Goal: Transaction & Acquisition: Download file/media

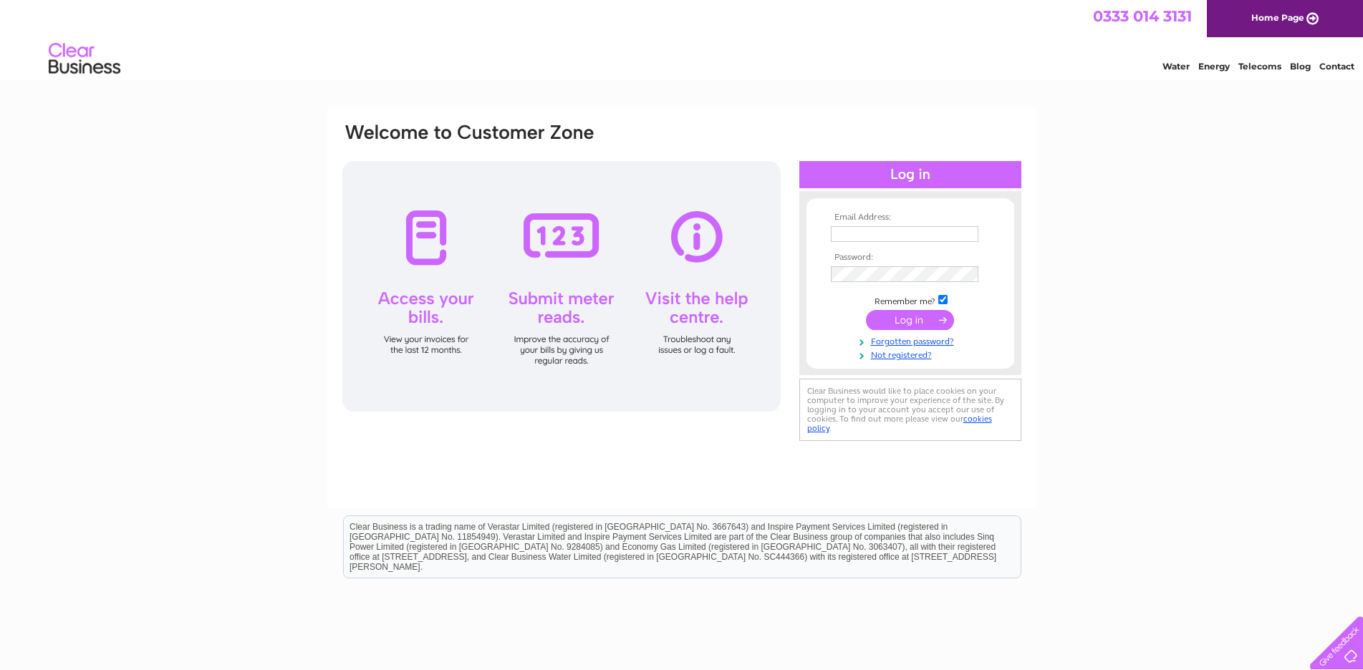
click at [863, 233] on input "text" at bounding box center [905, 234] width 148 height 16
type input "[EMAIL_ADDRESS][DOMAIN_NAME]"
click at [913, 326] on input "submit" at bounding box center [910, 322] width 88 height 20
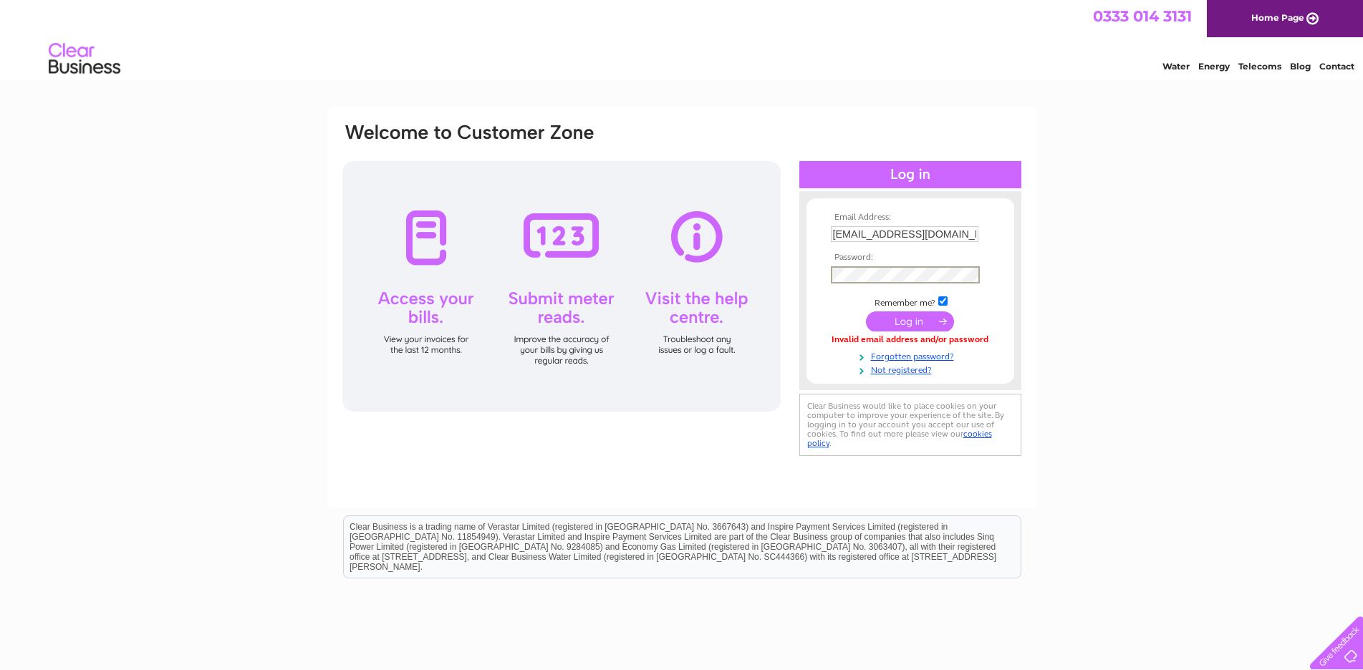
click at [896, 322] on input "submit" at bounding box center [910, 322] width 88 height 20
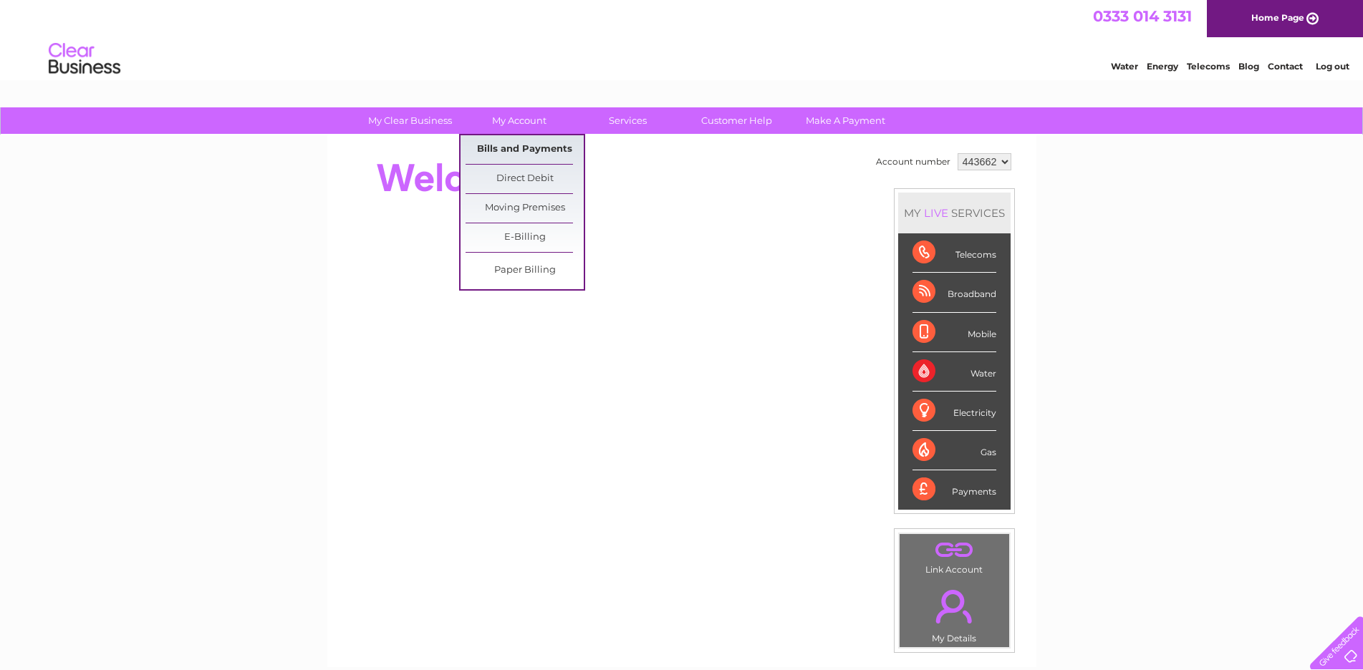
click at [531, 150] on link "Bills and Payments" at bounding box center [525, 149] width 118 height 29
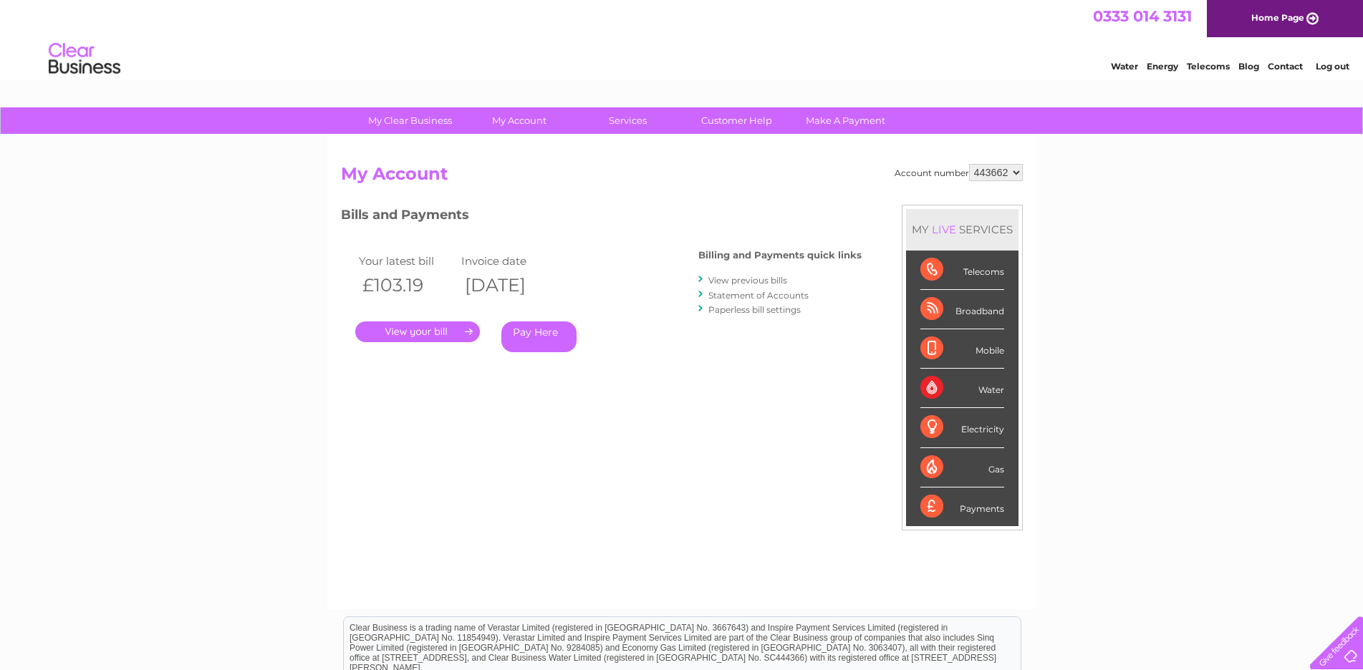
click at [628, 346] on div "Pay Here" at bounding box center [571, 337] width 140 height 31
click at [744, 282] on link "View previous bills" at bounding box center [747, 280] width 79 height 11
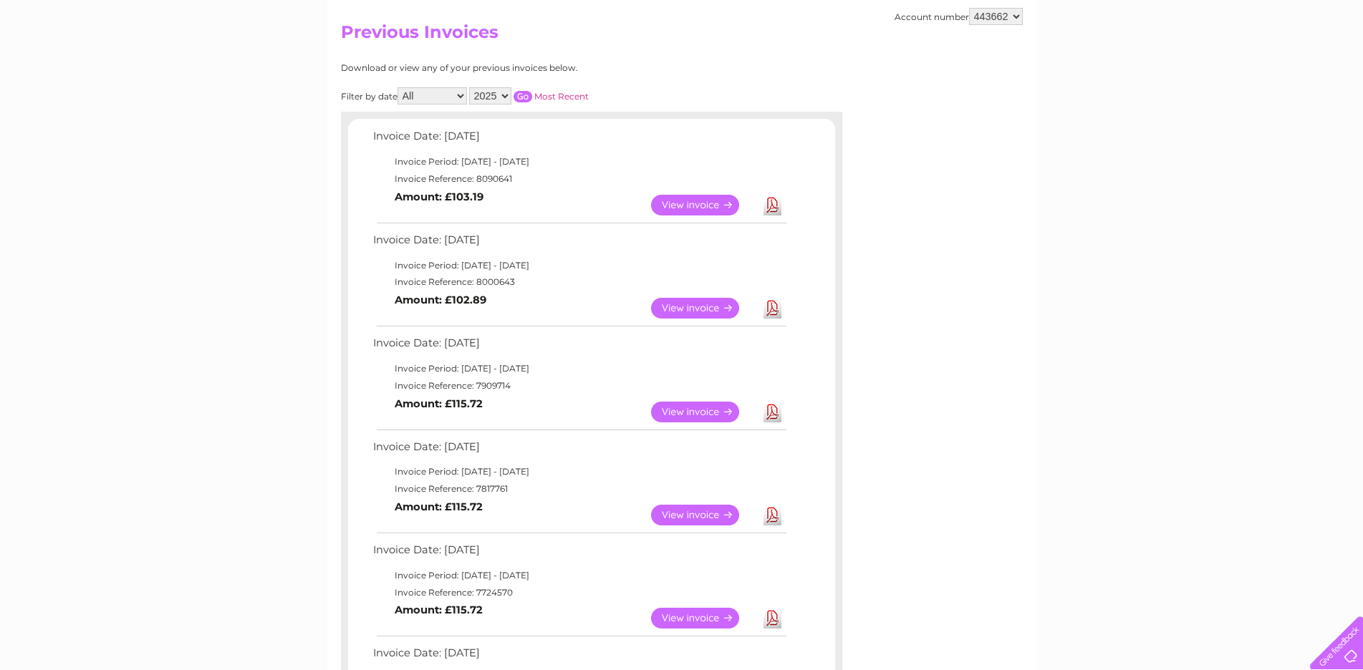
scroll to position [143, 0]
click at [770, 306] on link "Download" at bounding box center [773, 307] width 18 height 21
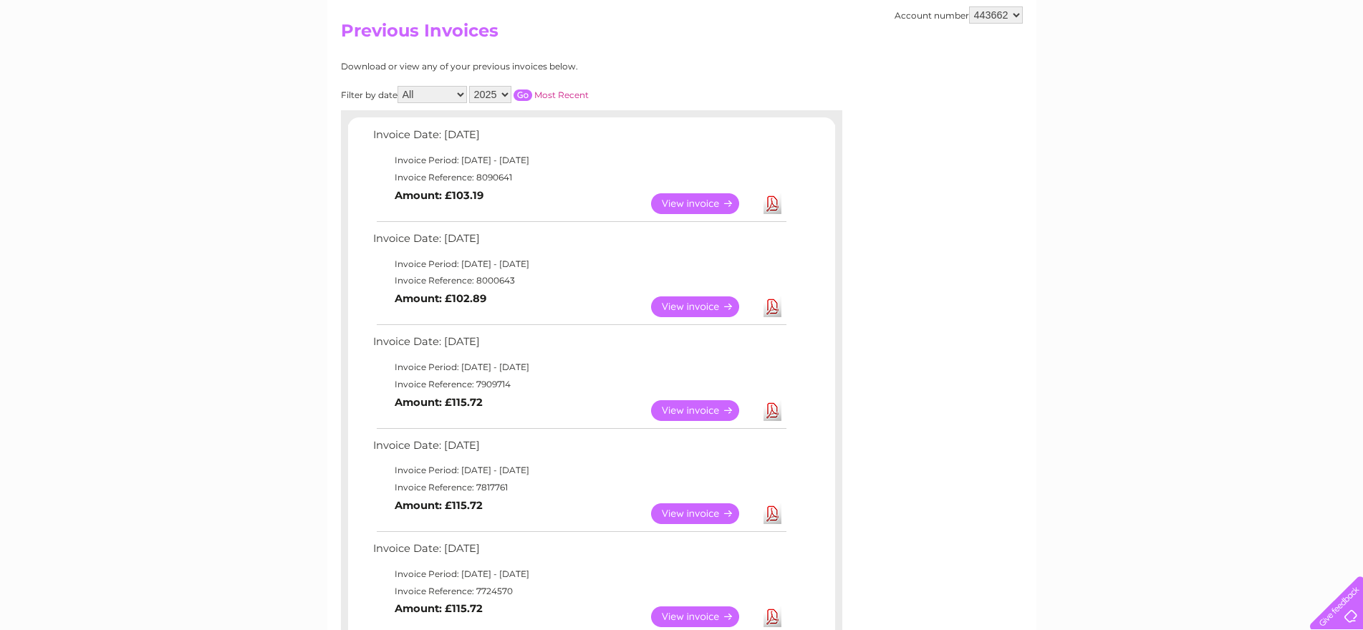
click at [771, 202] on link "Download" at bounding box center [773, 203] width 18 height 21
click at [771, 403] on link "Download" at bounding box center [773, 410] width 18 height 21
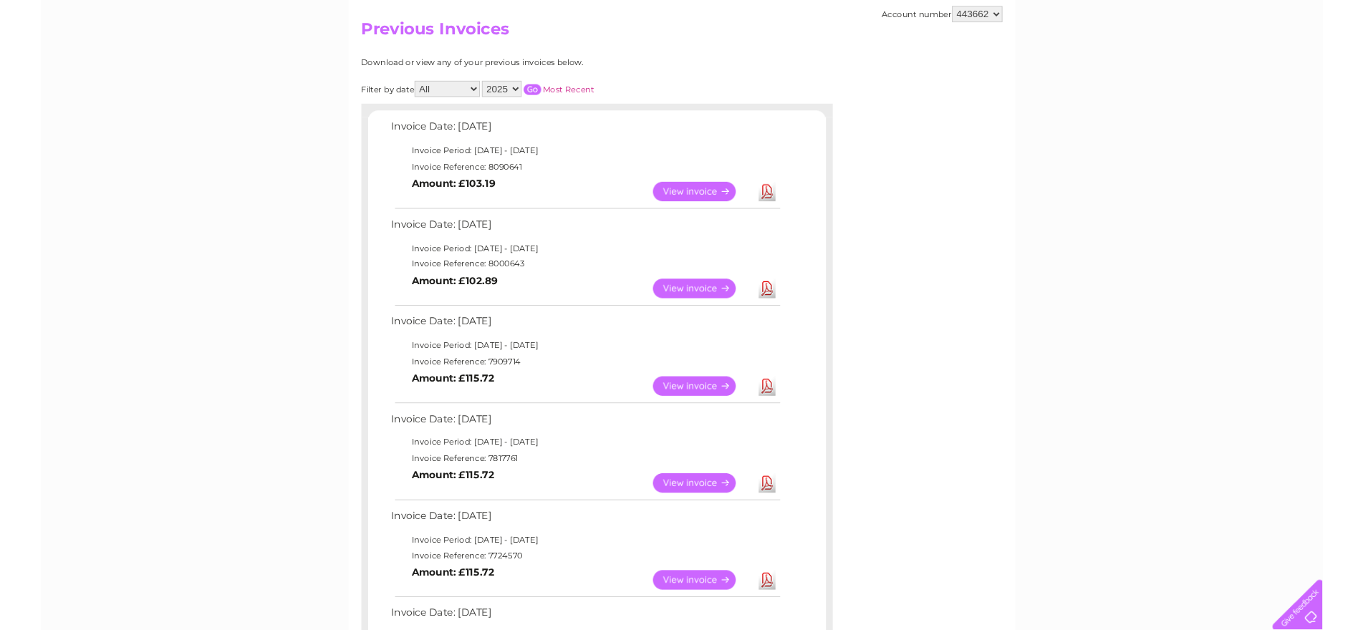
scroll to position [215, 0]
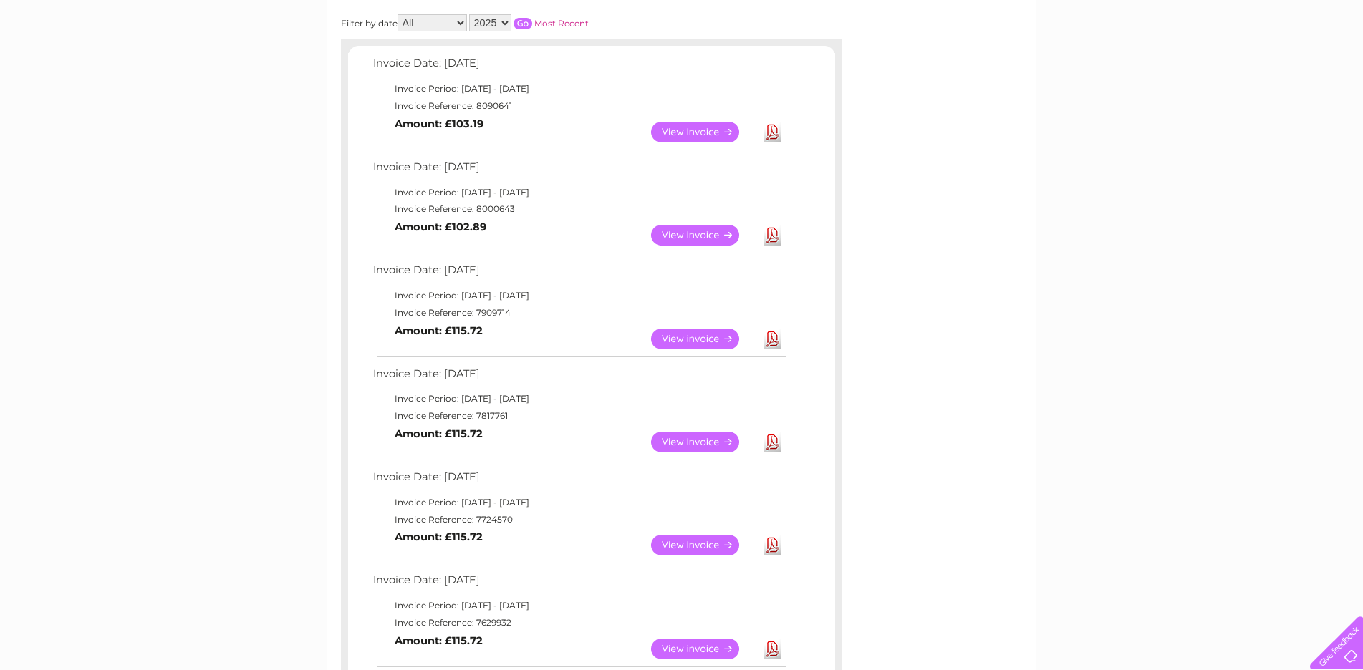
click at [772, 440] on link "Download" at bounding box center [773, 442] width 18 height 21
